Goal: Information Seeking & Learning: Understand process/instructions

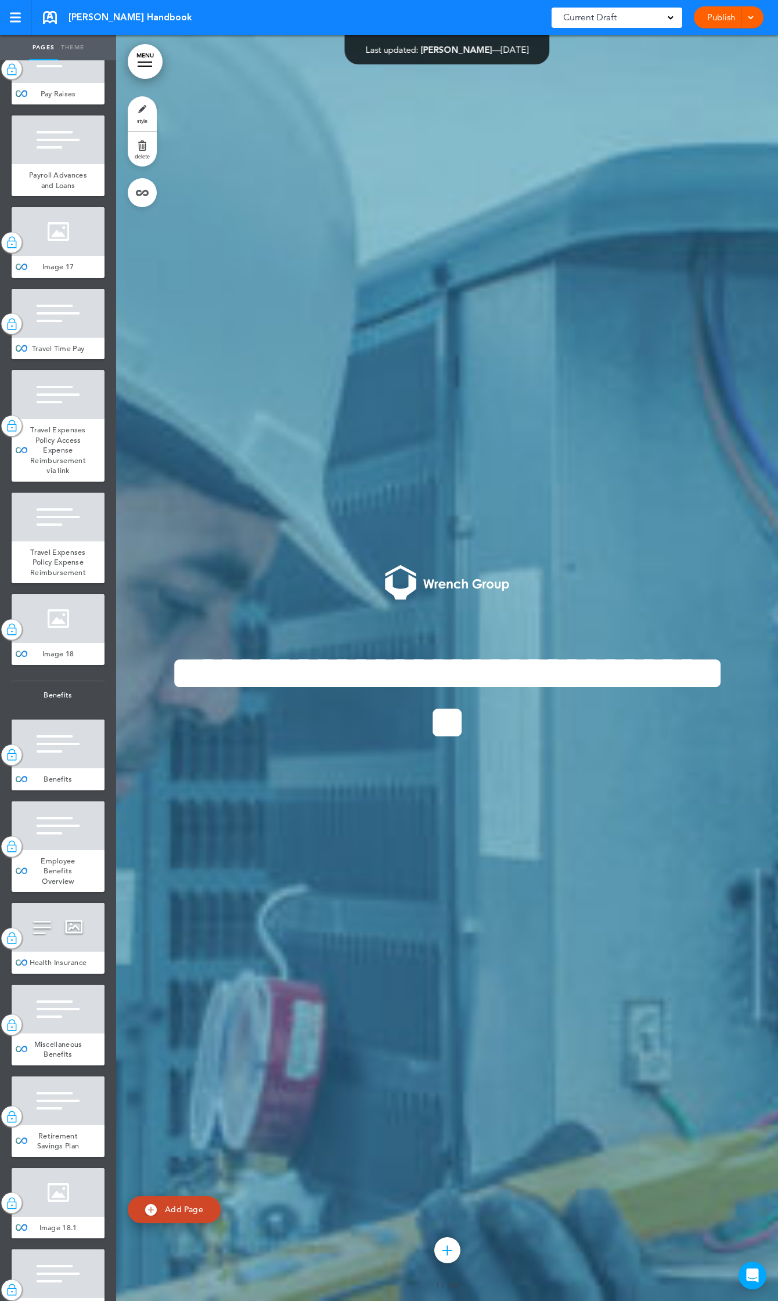
scroll to position [9346, 0]
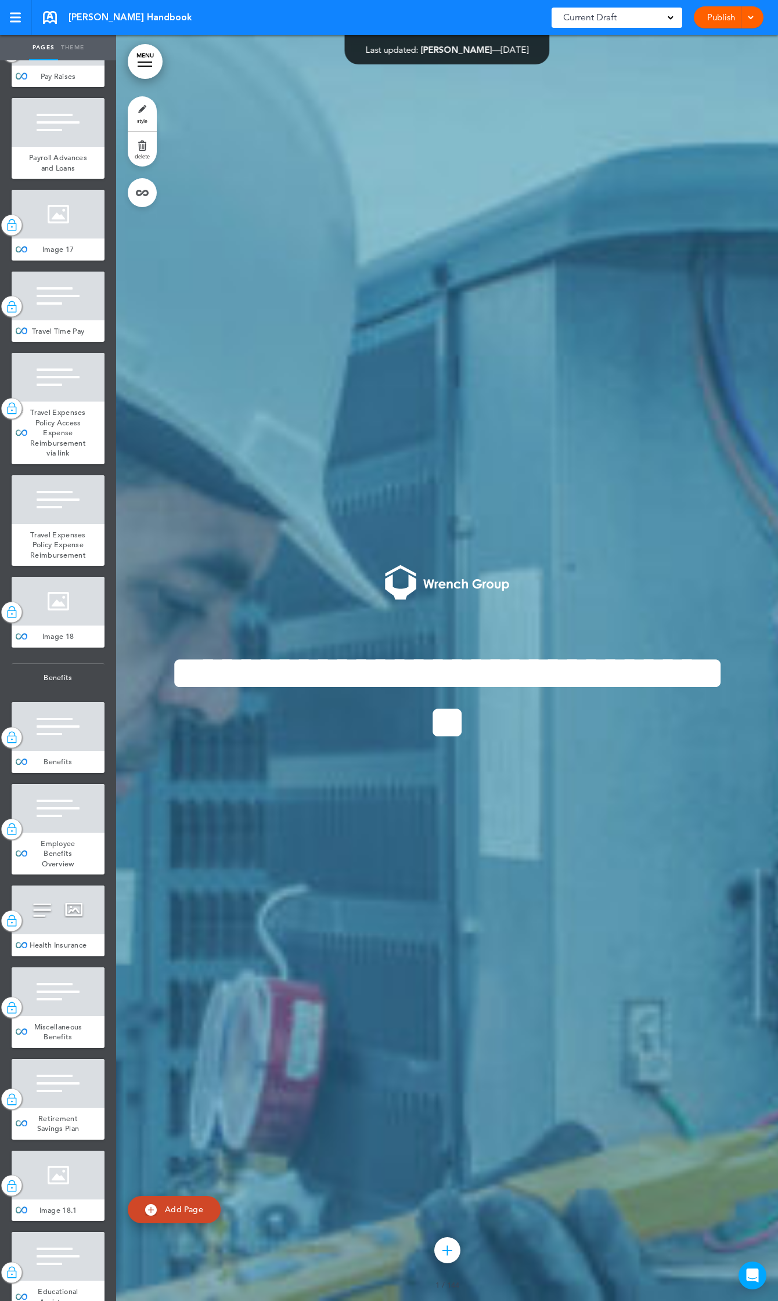
click at [50, 458] on span "Travel Expenses Policy Access Expense Reimbursement via link" at bounding box center [58, 432] width 56 height 50
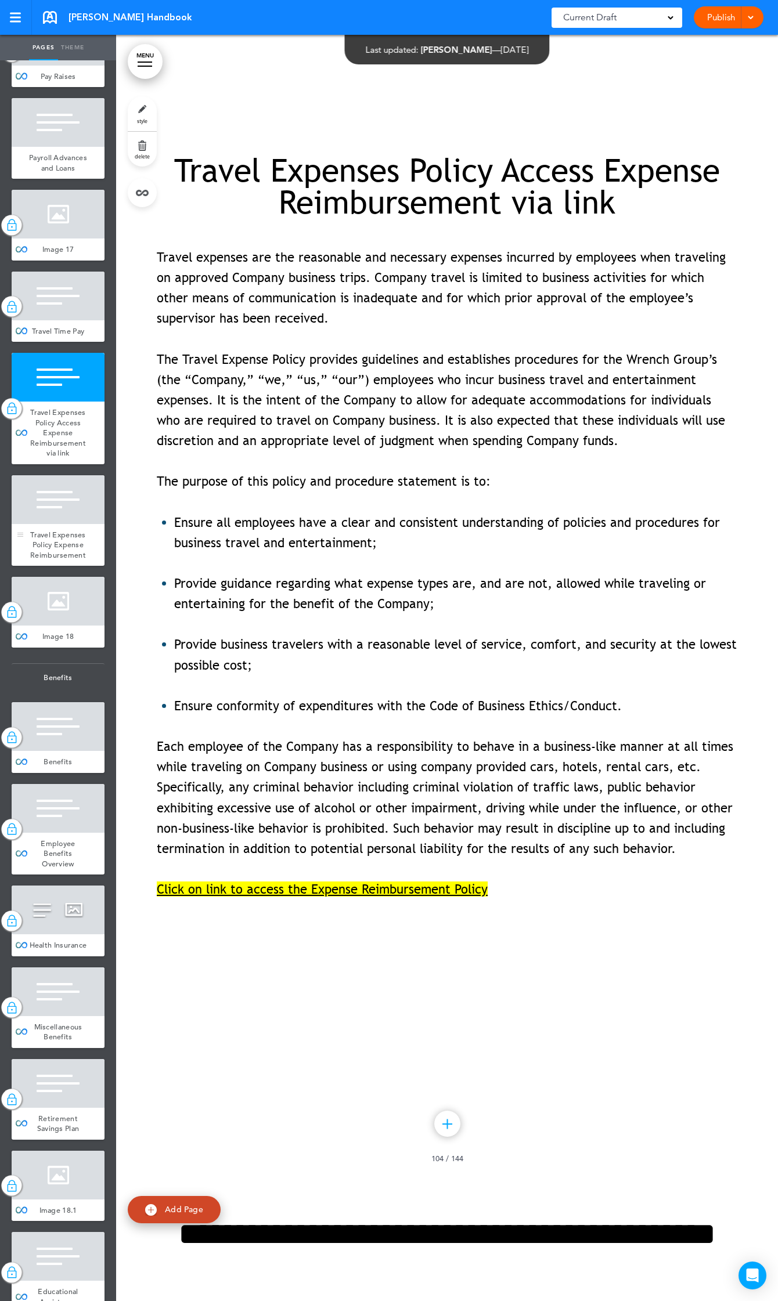
click at [55, 560] on span "Travel Expenses Policy Expense Reimbursement" at bounding box center [58, 545] width 56 height 30
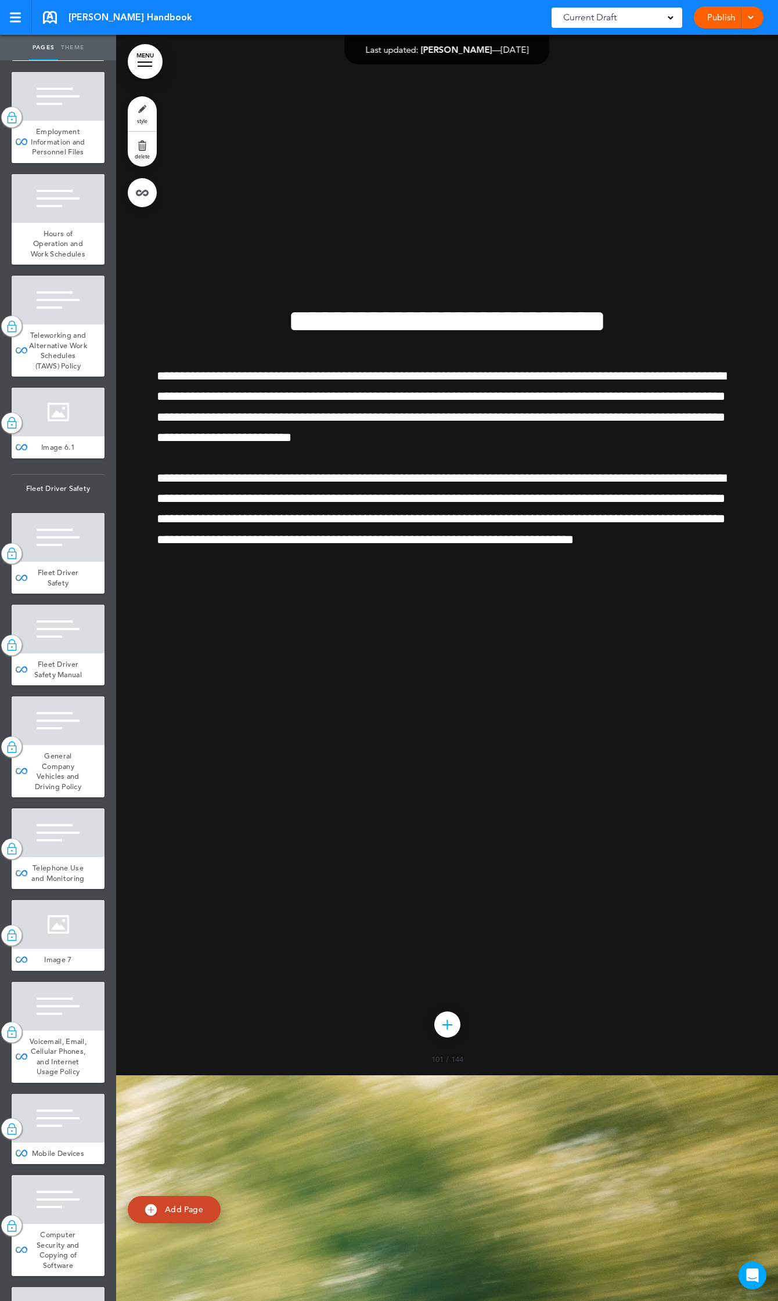
scroll to position [9544, 0]
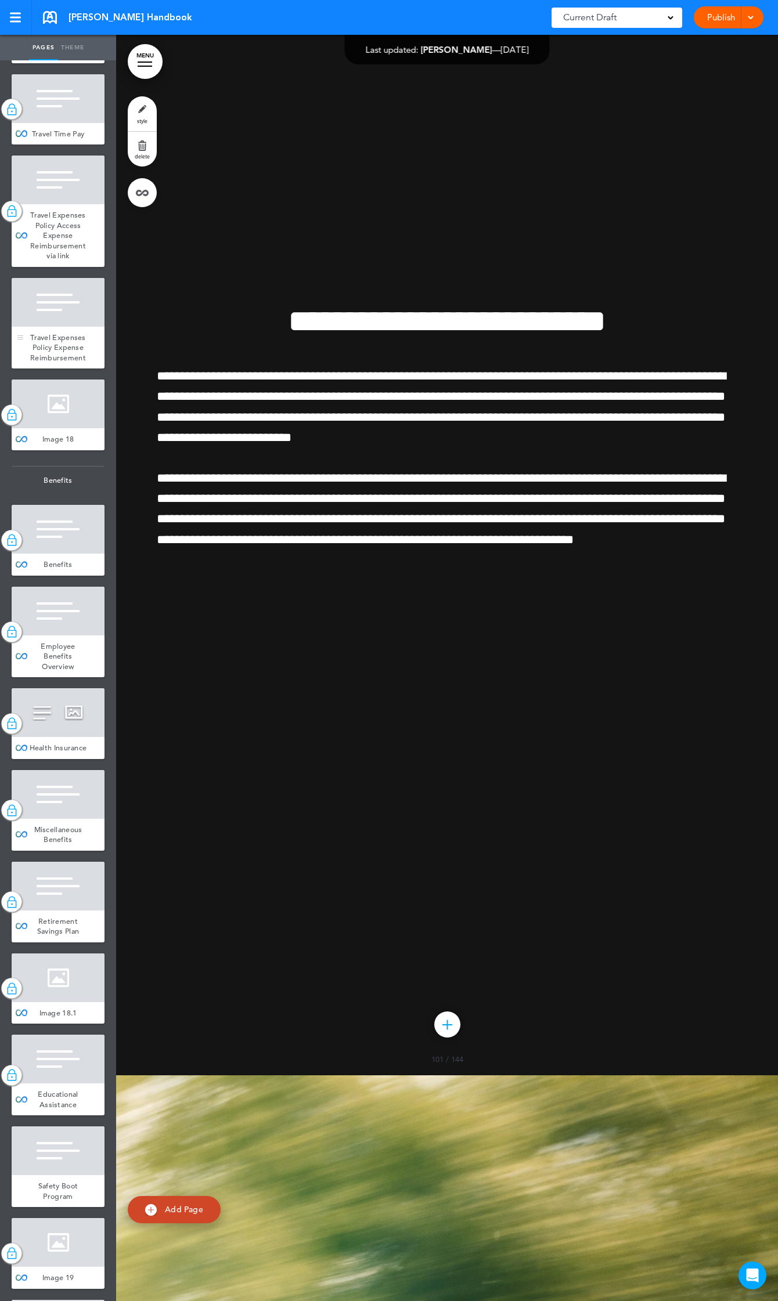
click at [55, 363] on span "Travel Expenses Policy Expense Reimbursement" at bounding box center [58, 347] width 56 height 30
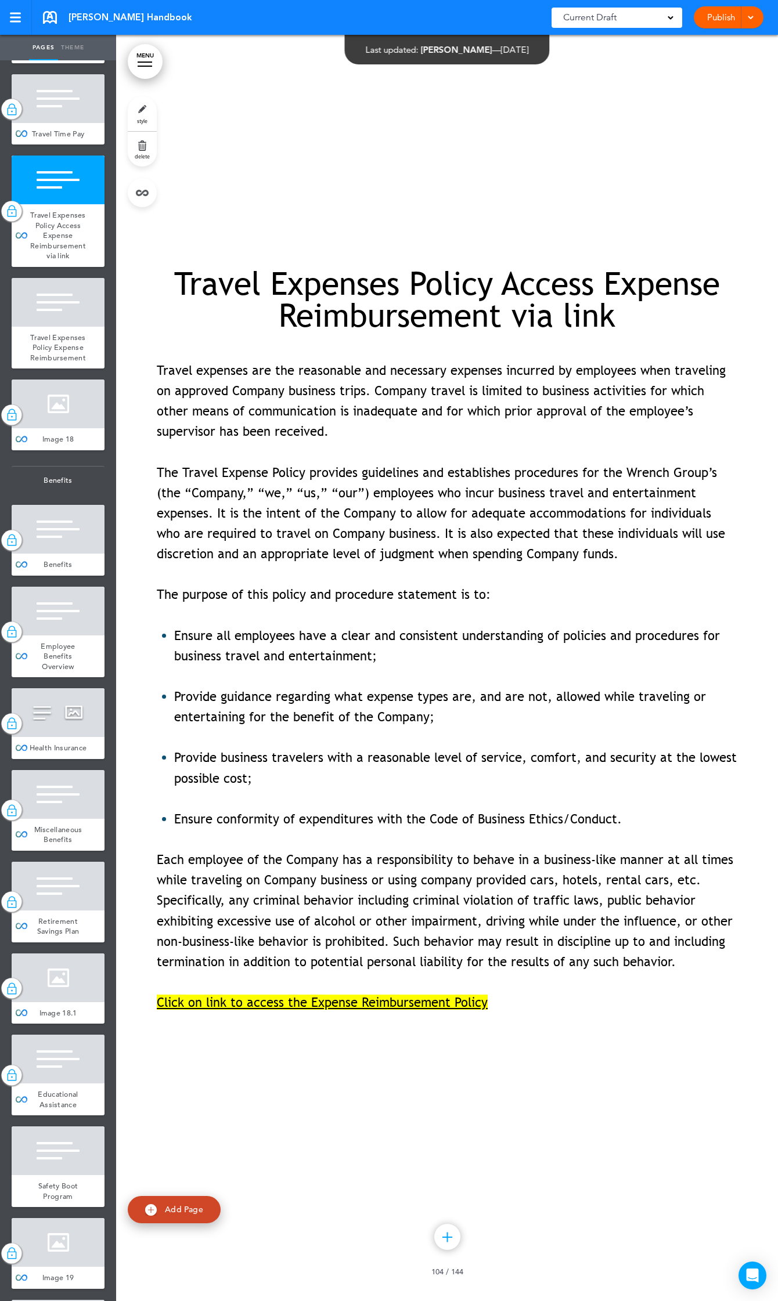
scroll to position [136902, 0]
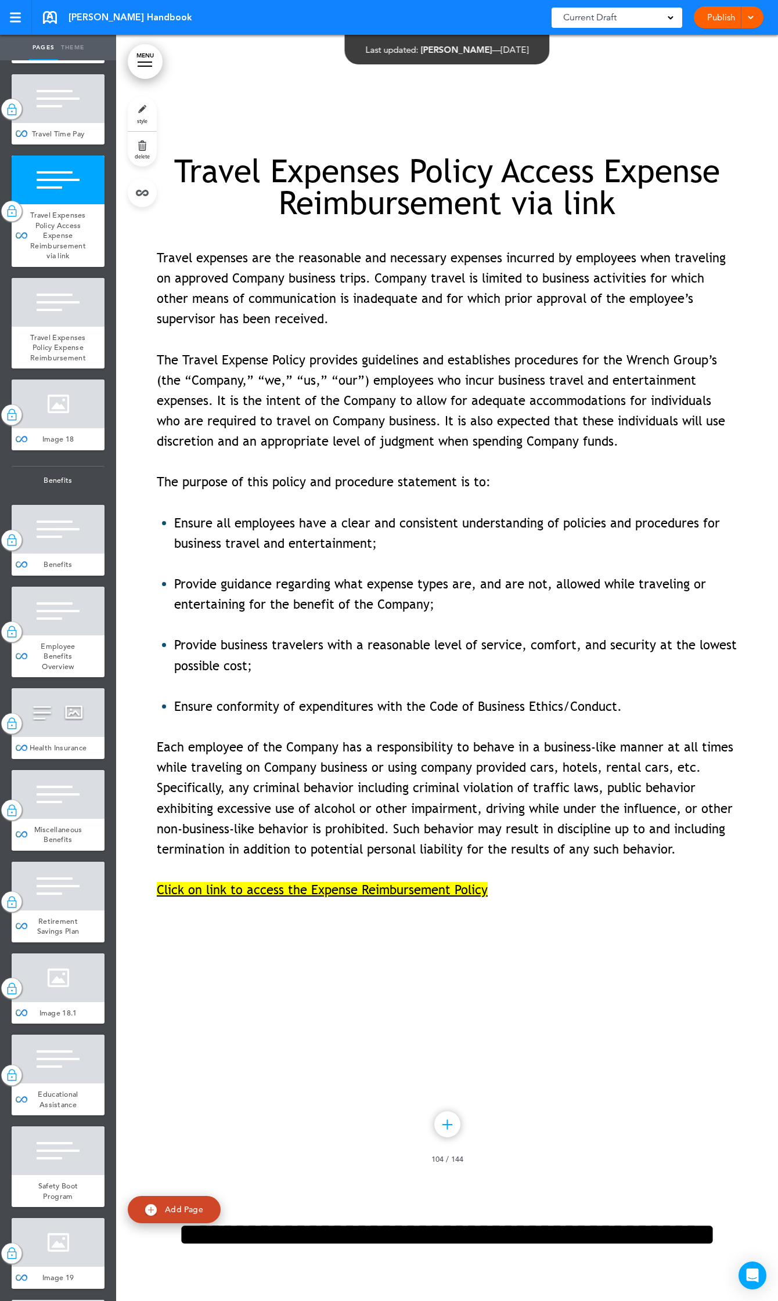
click at [351, 897] on span "Click on link to access the Expense Reimbursement Policy" at bounding box center [322, 889] width 331 height 15
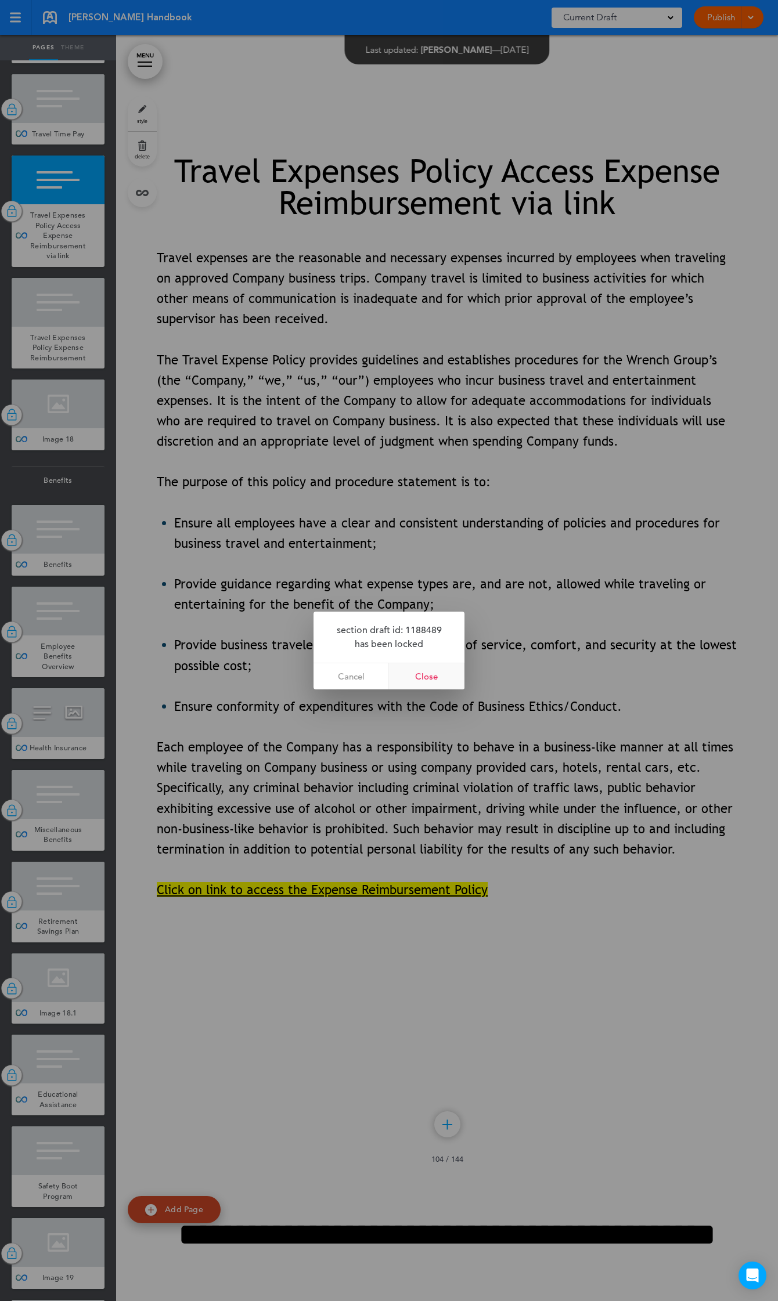
click at [432, 680] on link "Close" at bounding box center [426, 676] width 75 height 26
click at [427, 673] on link "Close" at bounding box center [426, 676] width 75 height 26
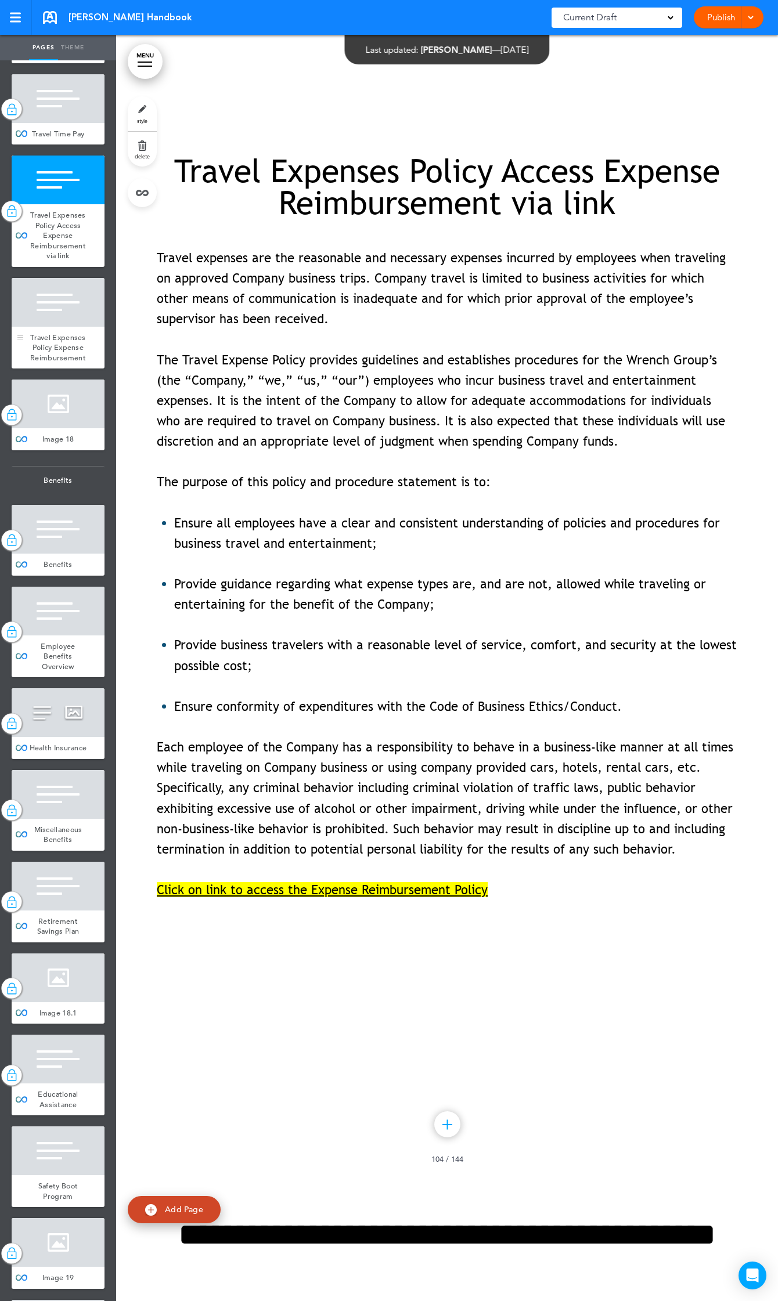
click at [50, 363] on span "Travel Expenses Policy Expense Reimbursement" at bounding box center [58, 347] width 56 height 30
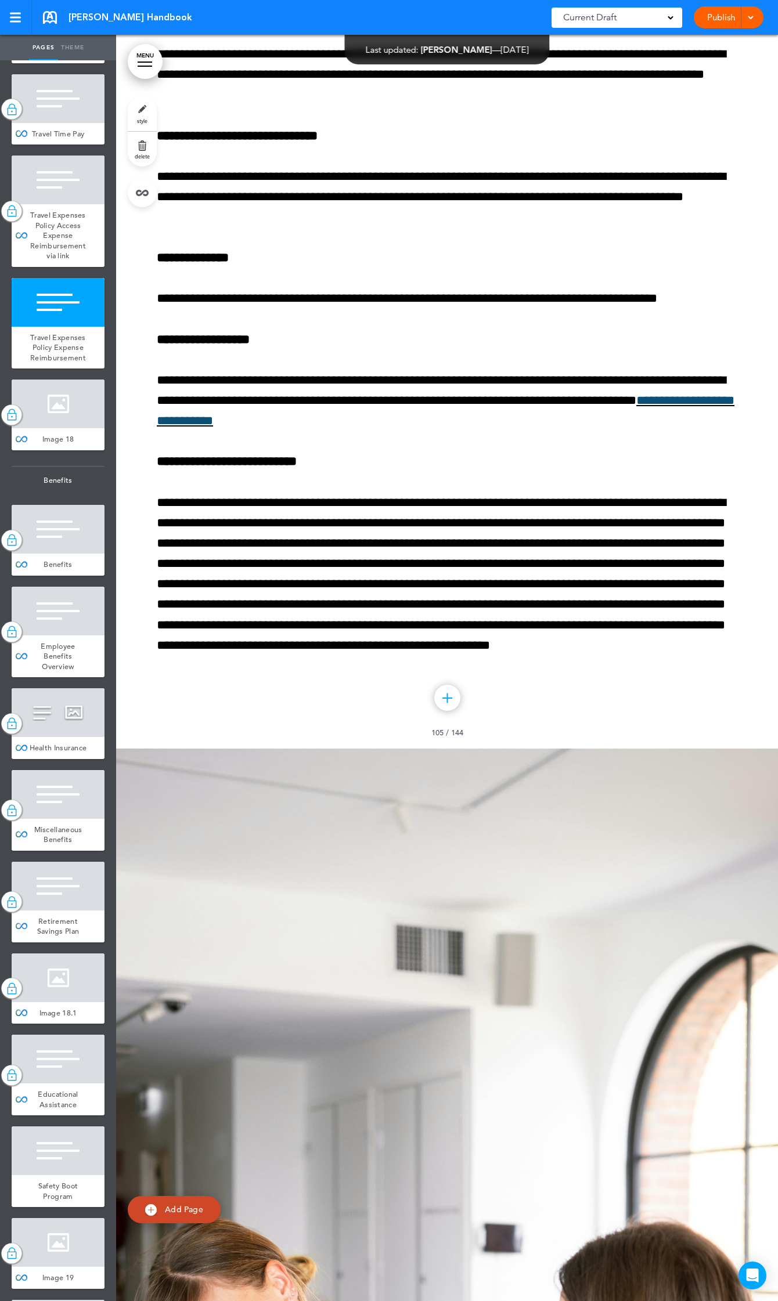
scroll to position [139974, 0]
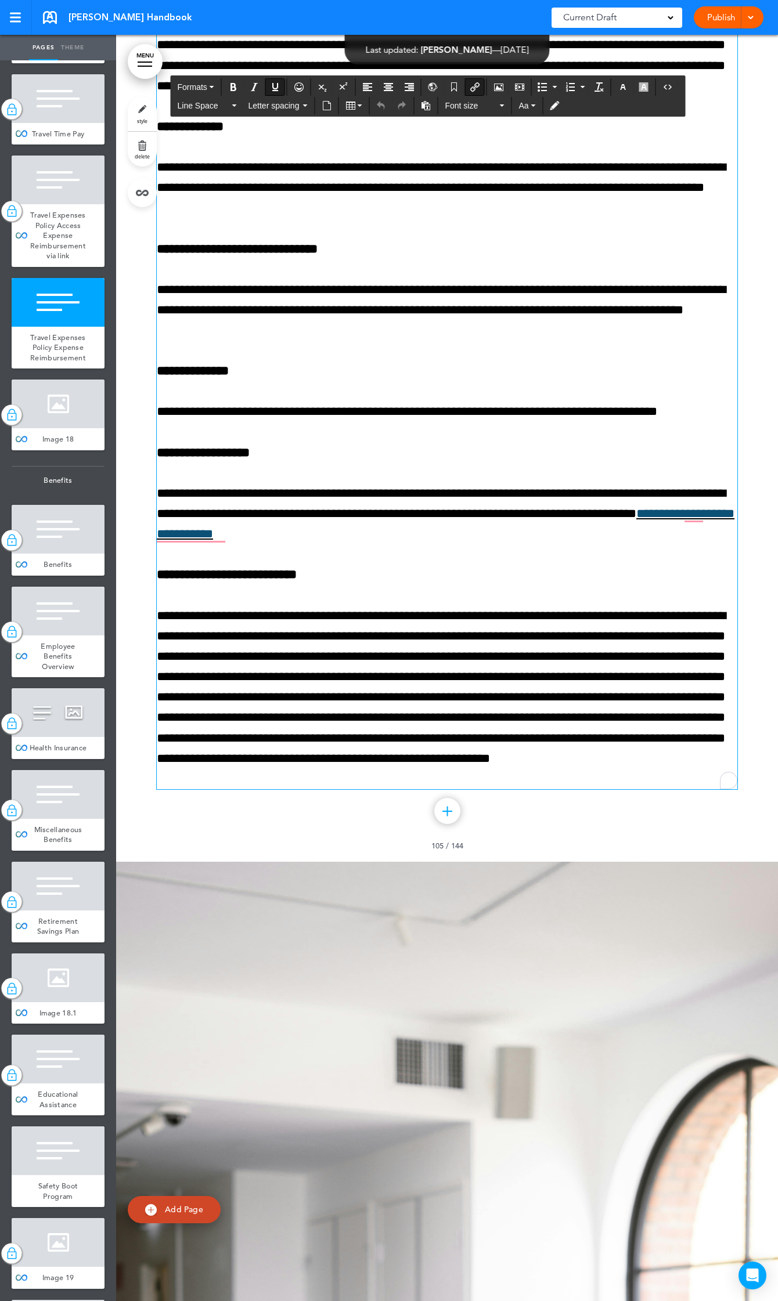
drag, startPoint x: 433, startPoint y: 664, endPoint x: 436, endPoint y: 670, distance: 6.2
click at [436, 545] on p "**********" at bounding box center [447, 514] width 580 height 62
click at [318, 540] on link "**********" at bounding box center [445, 523] width 577 height 33
click at [356, 540] on link "**********" at bounding box center [445, 523] width 577 height 33
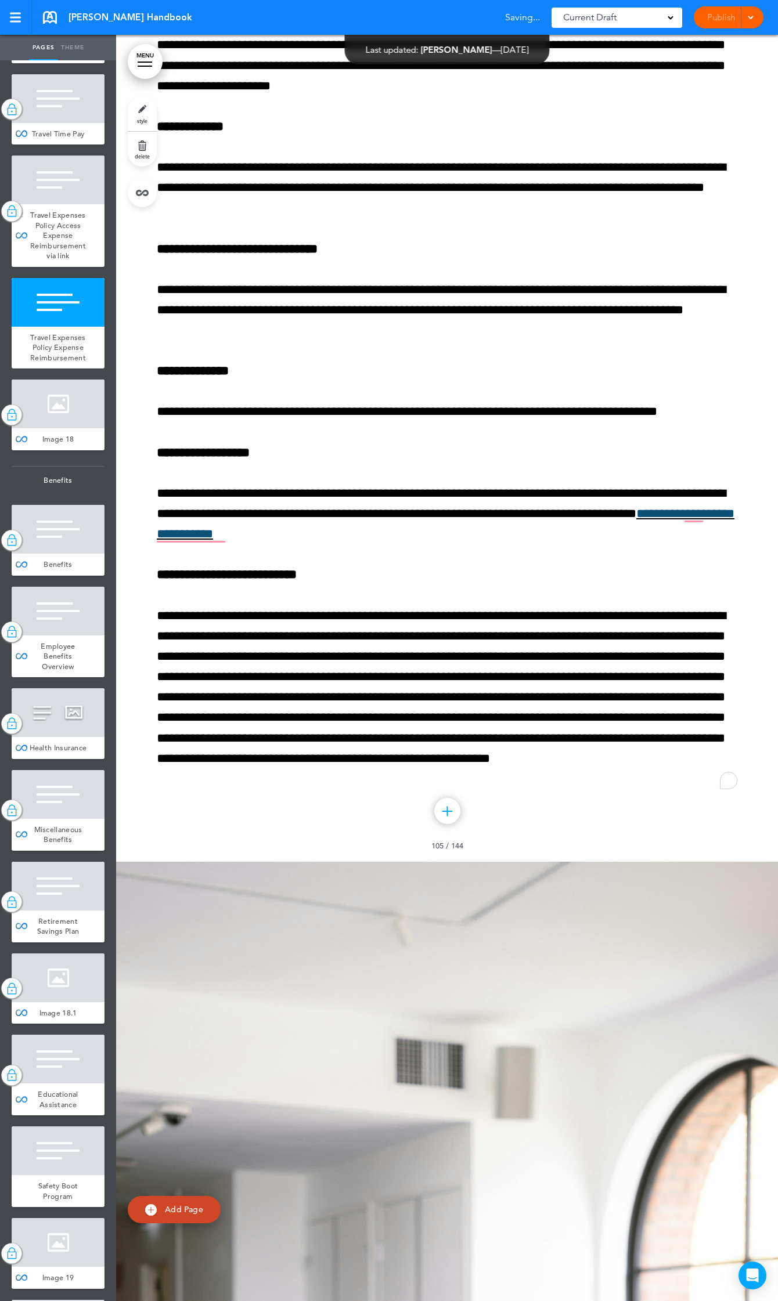
click at [53, 261] on span "Travel Expenses Policy Access Expense Reimbursement via link" at bounding box center [58, 235] width 56 height 50
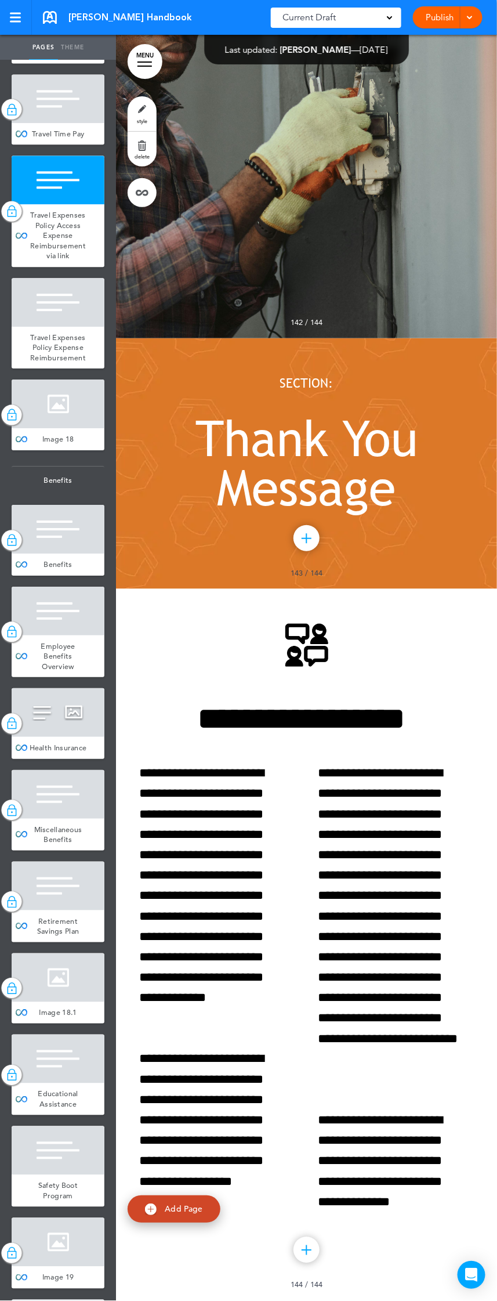
scroll to position [111068, 0]
